Goal: Task Accomplishment & Management: Manage account settings

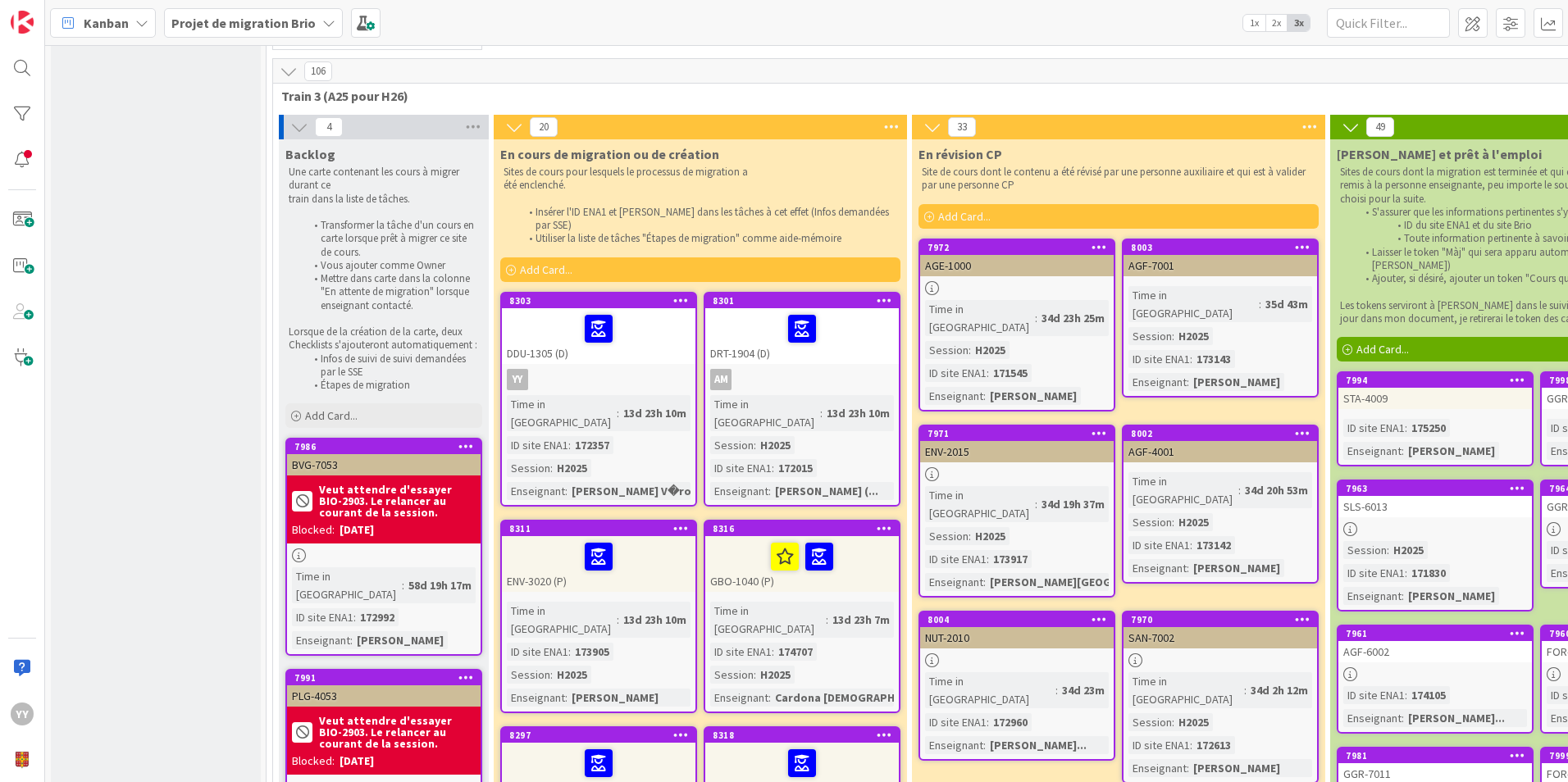
scroll to position [164, 0]
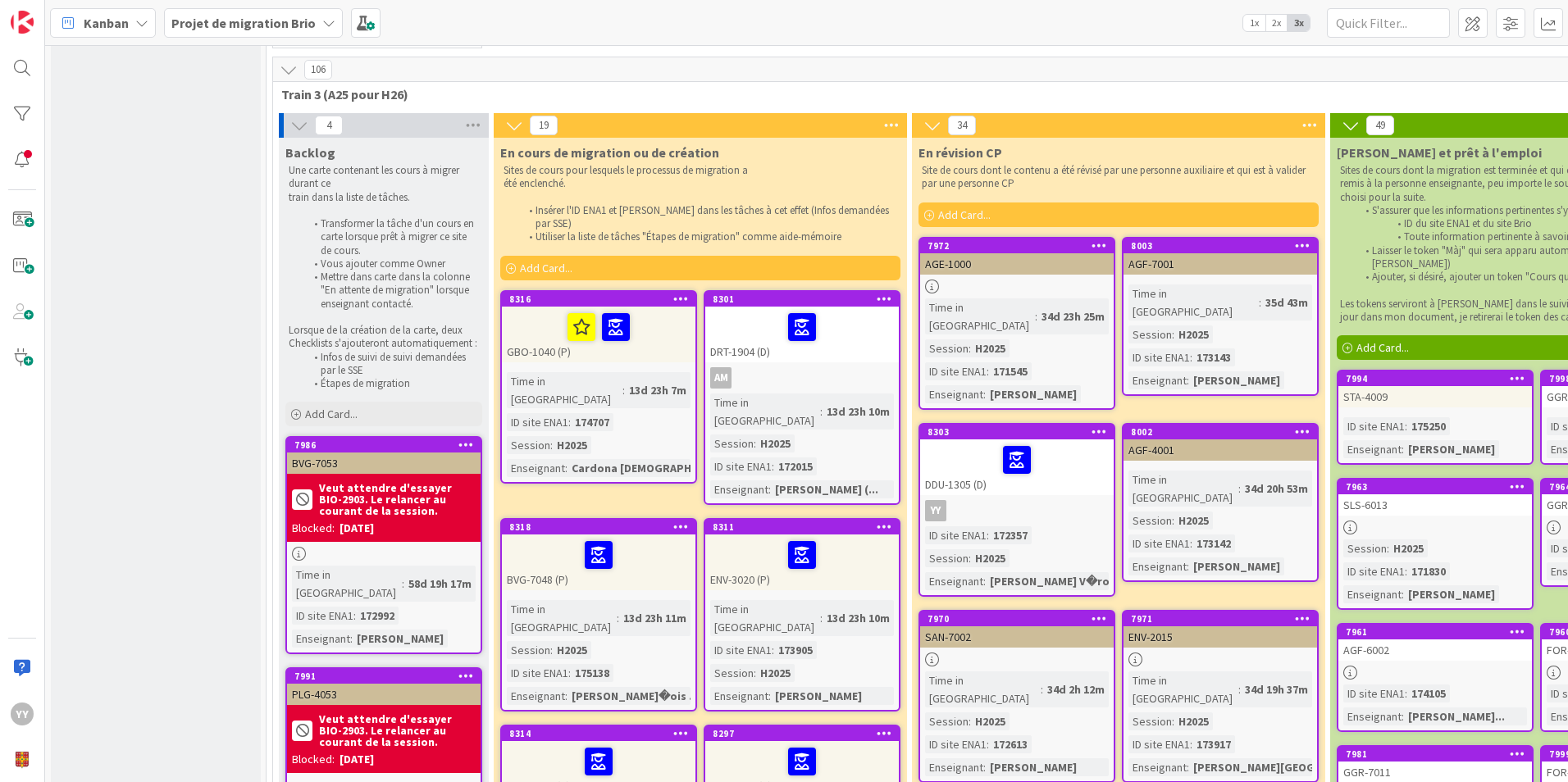
click at [654, 551] on div "BVG-7048 (P)" at bounding box center [598, 563] width 194 height 56
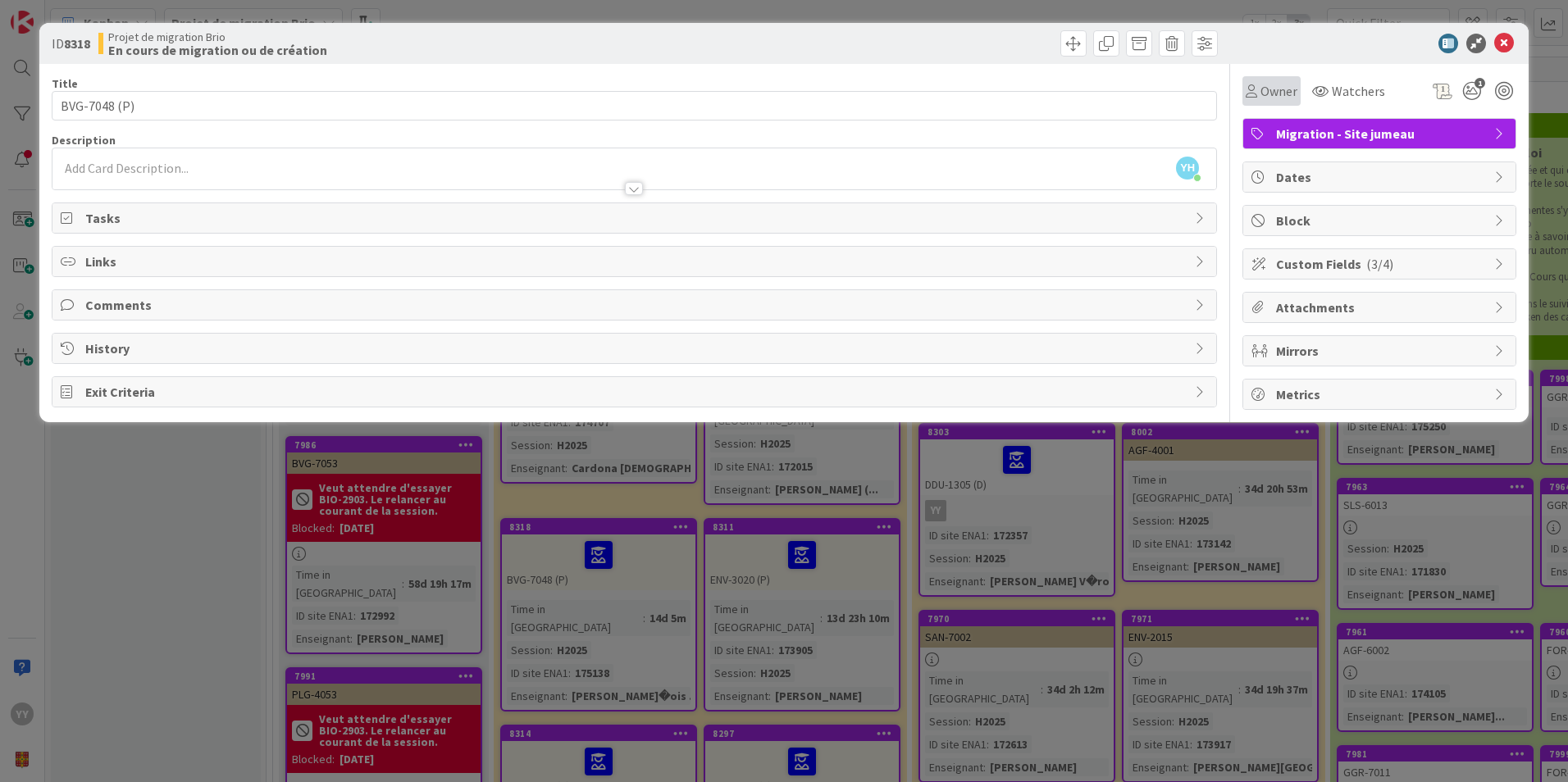
click at [1285, 95] on span "Owner" at bounding box center [1278, 90] width 37 height 19
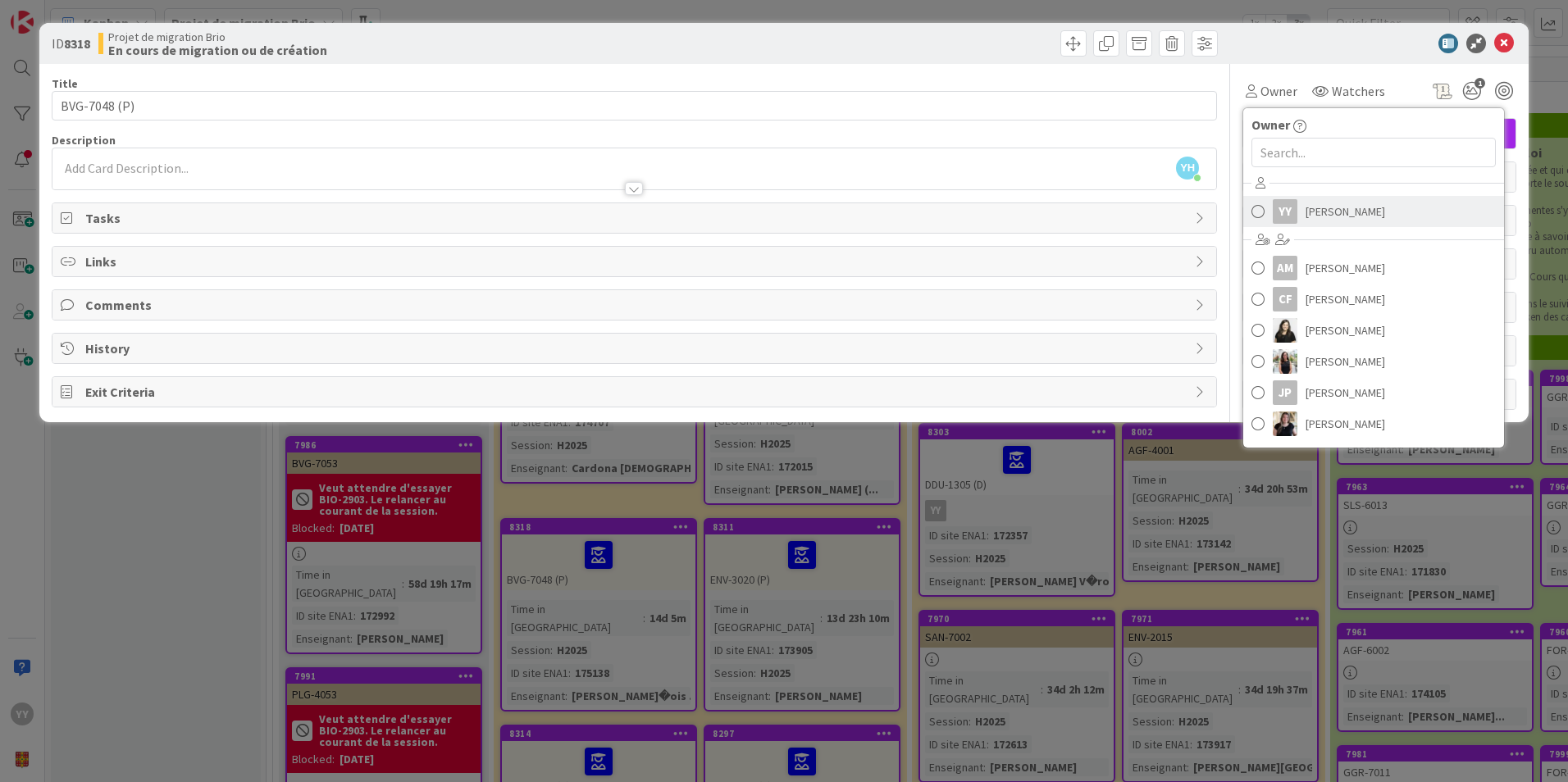
click at [1269, 209] on link "YY Yanis Hacene Yousfi" at bounding box center [1373, 212] width 261 height 31
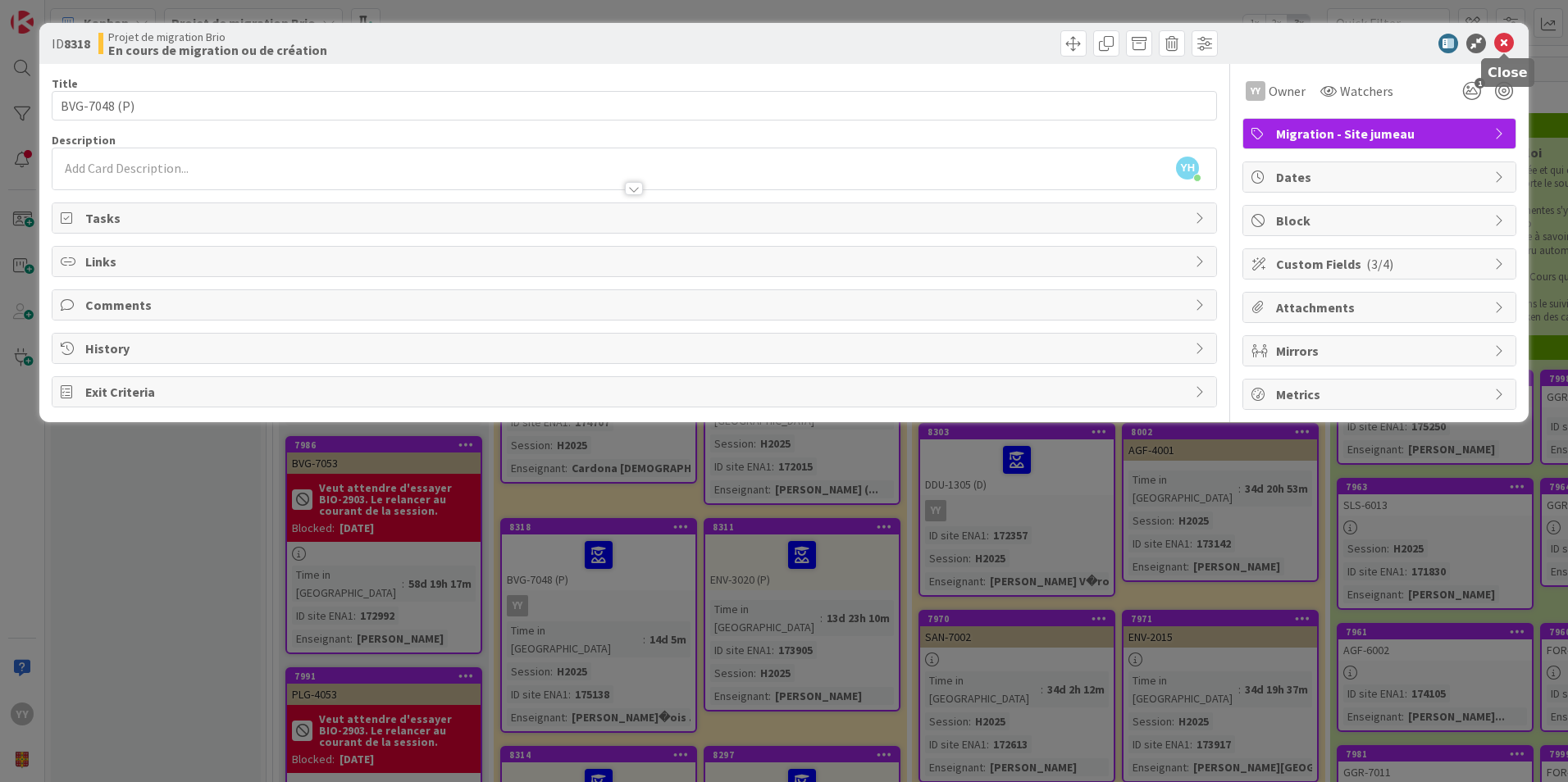
click at [1504, 45] on icon at bounding box center [1503, 43] width 19 height 19
